Goal: Transaction & Acquisition: Purchase product/service

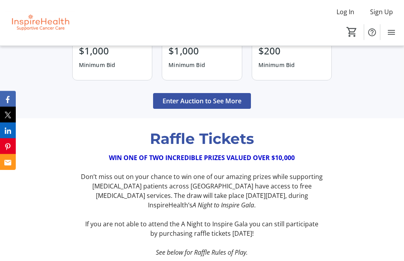
scroll to position [804, 0]
click at [213, 106] on span "Enter Auction to See More" at bounding box center [201, 100] width 79 height 9
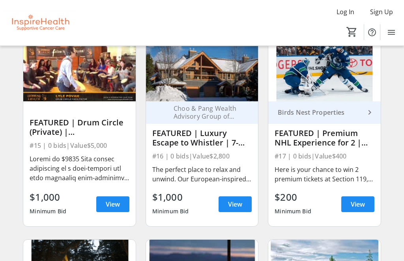
scroll to position [279, 0]
click at [187, 153] on div "#16 | 0 bids | Value $2,800" at bounding box center [201, 156] width 99 height 11
click at [225, 203] on span at bounding box center [234, 204] width 33 height 19
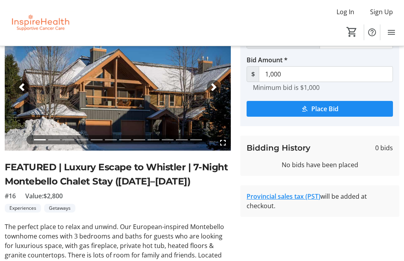
scroll to position [50, 0]
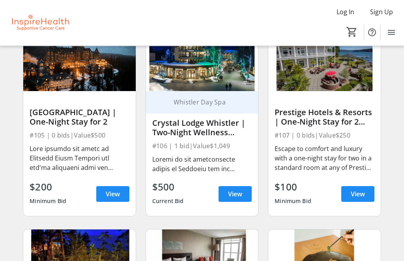
scroll to position [894, 0]
click at [233, 189] on span "View" at bounding box center [235, 193] width 14 height 9
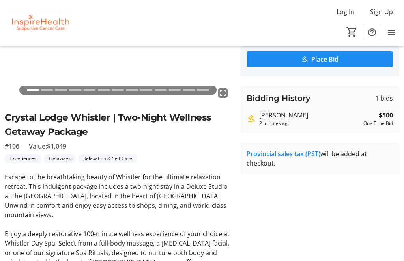
scroll to position [100, 0]
click at [388, 8] on span "Sign Up" at bounding box center [381, 11] width 23 height 9
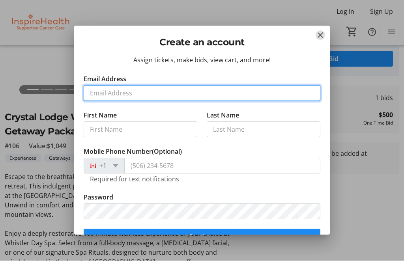
click at [145, 91] on input "Email Address" at bounding box center [202, 94] width 237 height 16
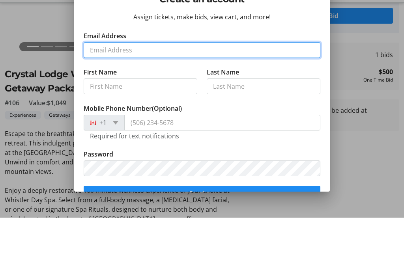
type input "[PERSON_NAME][EMAIL_ADDRESS][PERSON_NAME][DOMAIN_NAME]"
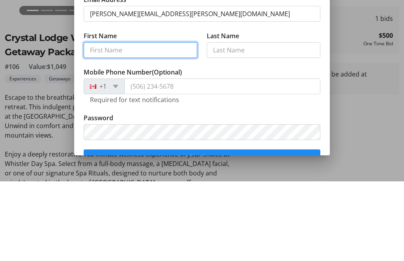
type input "[PERSON_NAME]"
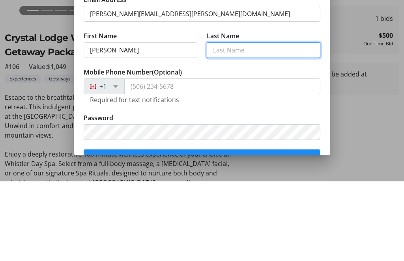
type input "[PERSON_NAME]"
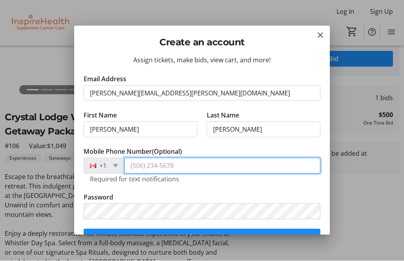
click at [164, 166] on input "Mobile Phone Number (Optional)" at bounding box center [222, 166] width 196 height 16
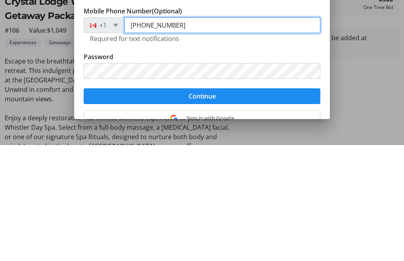
scroll to position [27, 0]
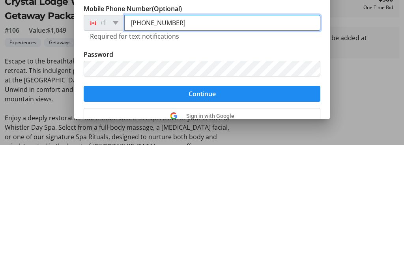
type input "[PHONE_NUMBER]"
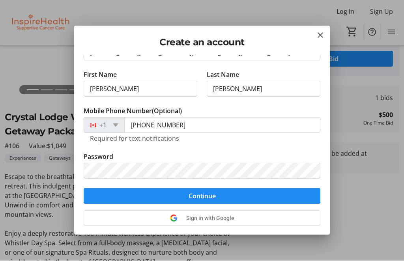
scroll to position [50, 0]
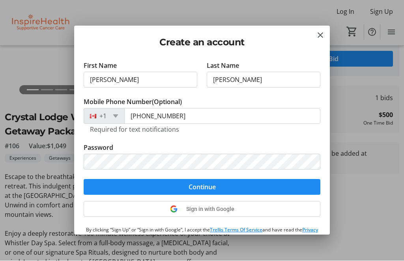
click at [219, 189] on span "submit" at bounding box center [202, 187] width 237 height 19
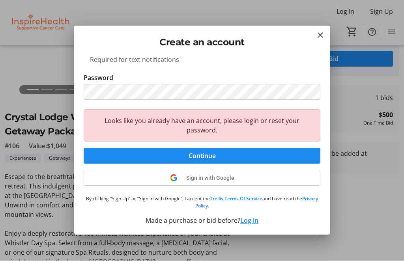
scroll to position [119, 0]
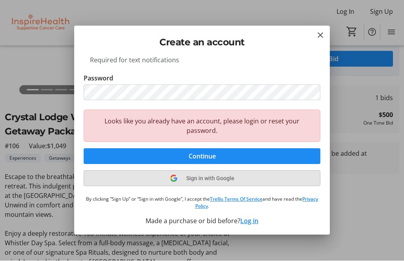
click at [220, 177] on span "Sign in with Google" at bounding box center [210, 178] width 48 height 6
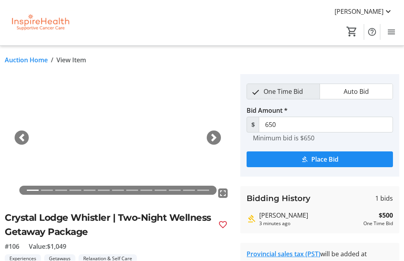
scroll to position [101, 0]
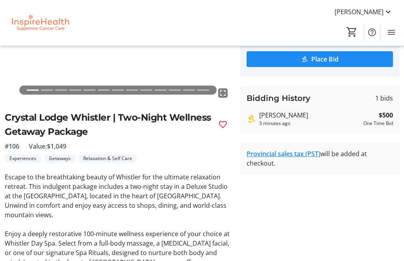
click at [332, 61] on span "Place Bid" at bounding box center [324, 58] width 27 height 9
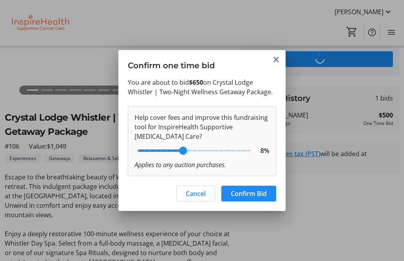
scroll to position [0, 0]
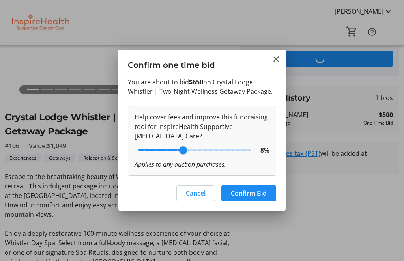
click at [254, 198] on span at bounding box center [248, 193] width 55 height 19
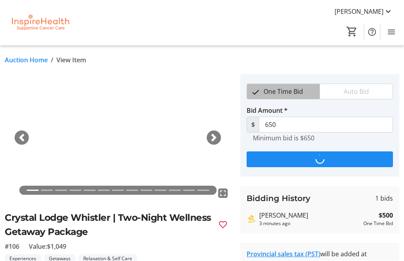
scroll to position [101, 0]
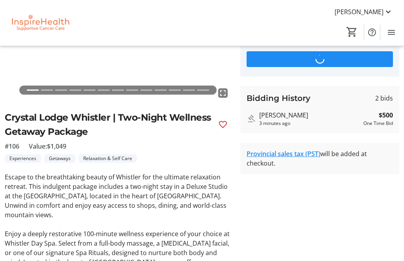
type input "800"
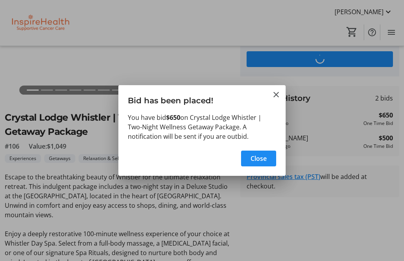
scroll to position [0, 0]
